Goal: Transaction & Acquisition: Purchase product/service

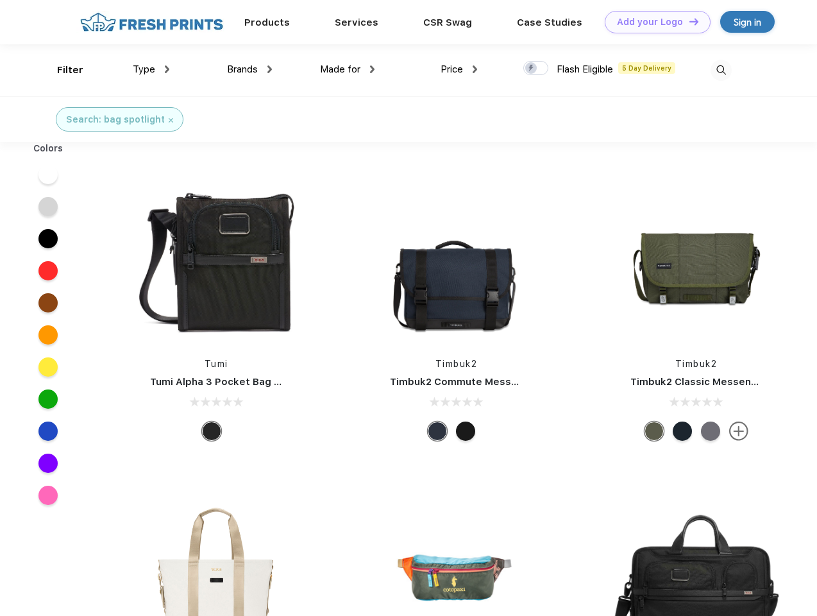
click at [653, 22] on link "Add your Logo Design Tool" at bounding box center [658, 22] width 106 height 22
click at [0, 0] on div "Design Tool" at bounding box center [0, 0] width 0 height 0
click at [688, 21] on link "Add your Logo Design Tool" at bounding box center [658, 22] width 106 height 22
click at [62, 70] on div "Filter" at bounding box center [70, 70] width 26 height 15
click at [151, 69] on span "Type" at bounding box center [144, 70] width 22 height 12
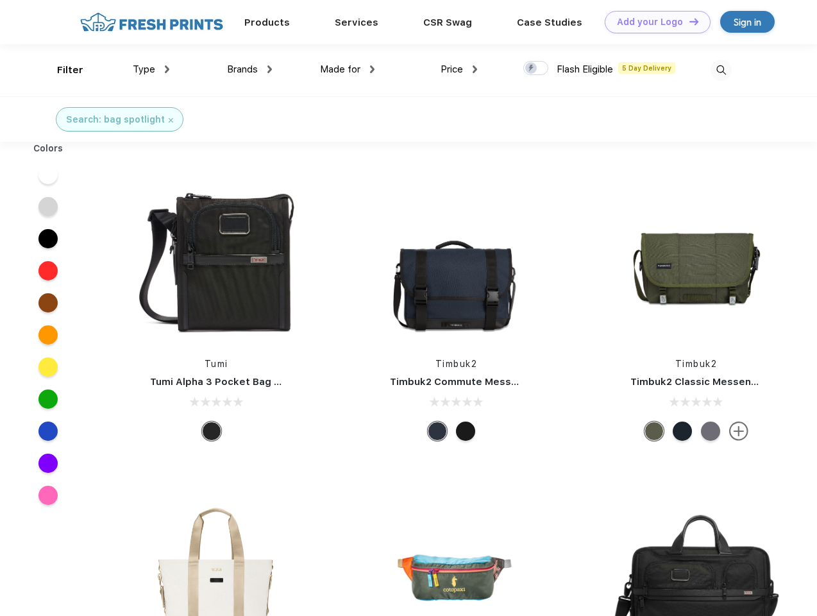
click at [250, 69] on span "Brands" at bounding box center [242, 70] width 31 height 12
click at [348, 69] on span "Made for" at bounding box center [340, 70] width 40 height 12
click at [459, 69] on span "Price" at bounding box center [452, 70] width 22 height 12
click at [536, 69] on div at bounding box center [536, 68] width 25 height 14
click at [532, 69] on input "checkbox" at bounding box center [528, 64] width 8 height 8
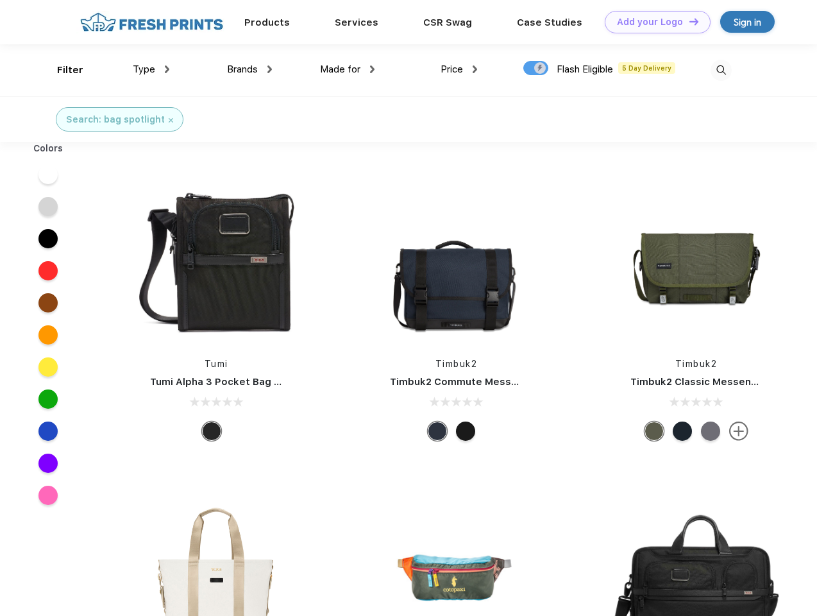
click at [721, 70] on img at bounding box center [721, 70] width 21 height 21
